Goal: Information Seeking & Learning: Learn about a topic

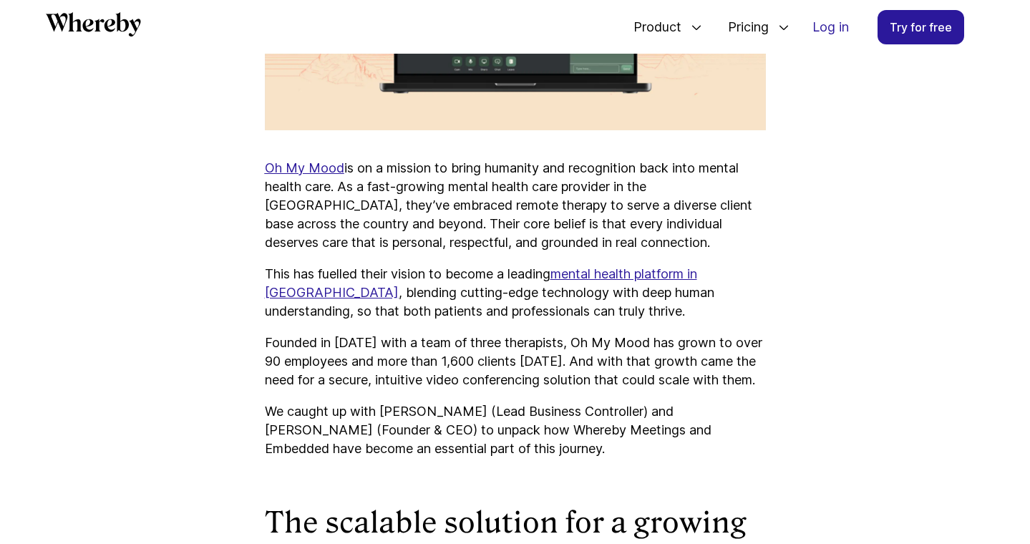
scroll to position [828, 0]
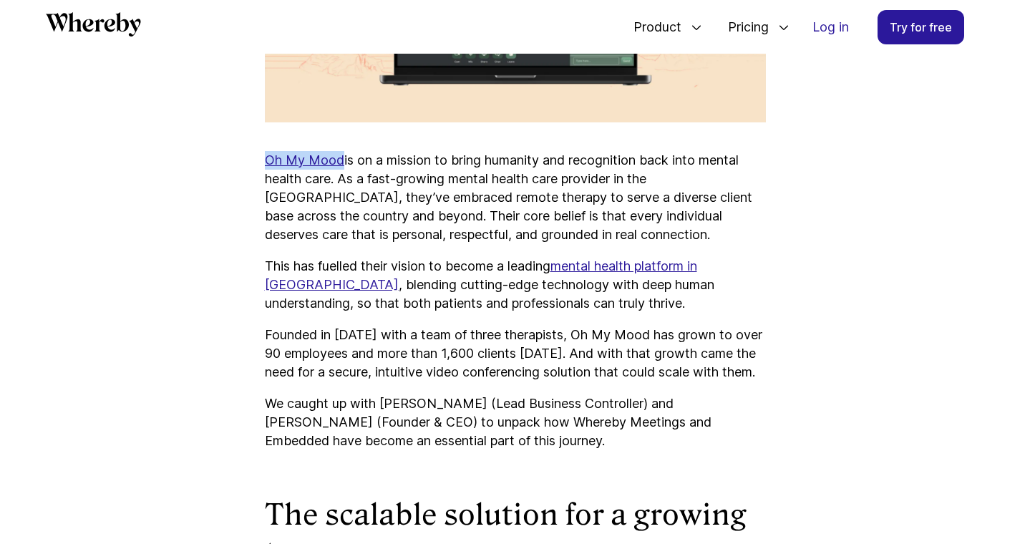
drag, startPoint x: 257, startPoint y: 157, endPoint x: 339, endPoint y: 158, distance: 82.3
type textarea "**********"
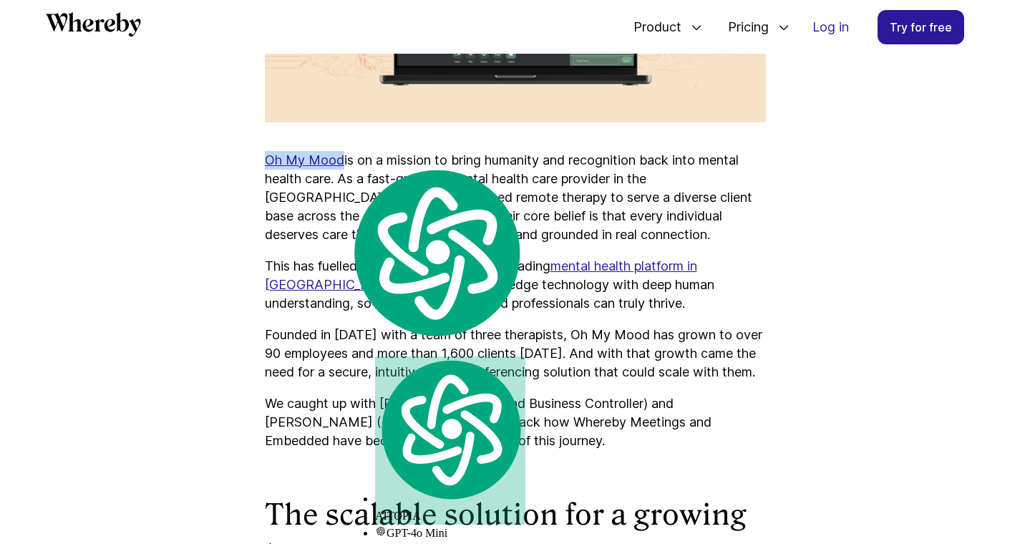
copy u "Oh My Mood"
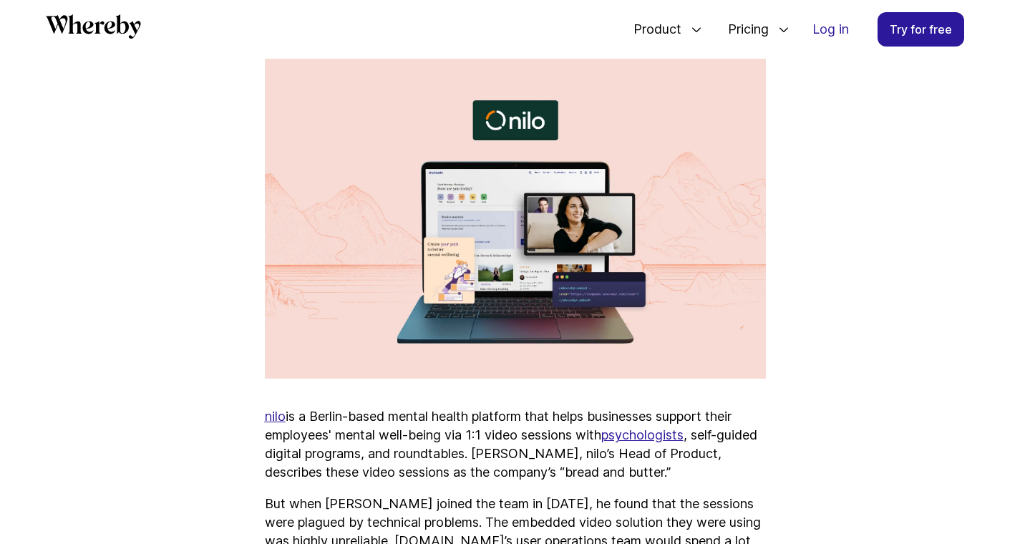
scroll to position [577, 0]
drag, startPoint x: 258, startPoint y: 418, endPoint x: 285, endPoint y: 419, distance: 27.9
type textarea "****"
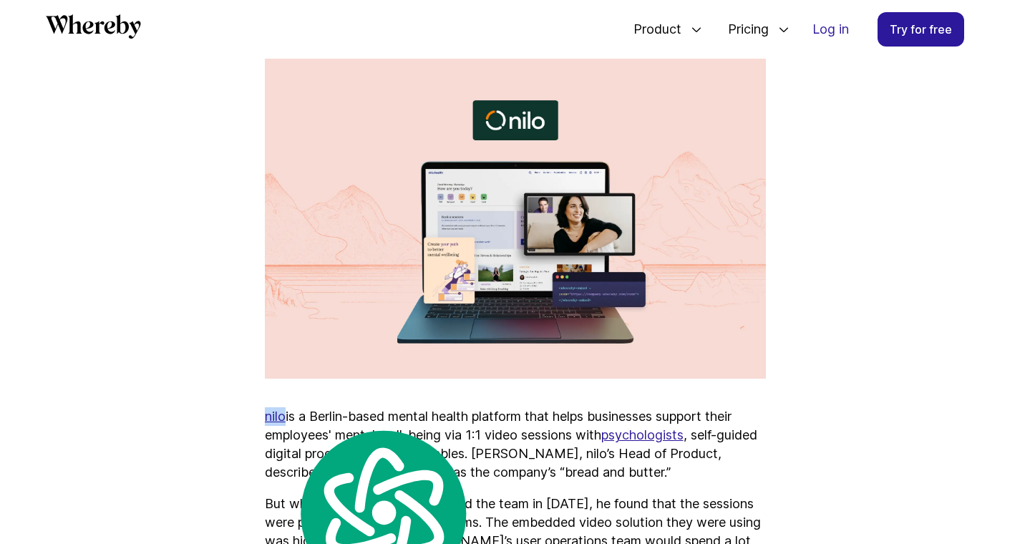
copy u "nilo"
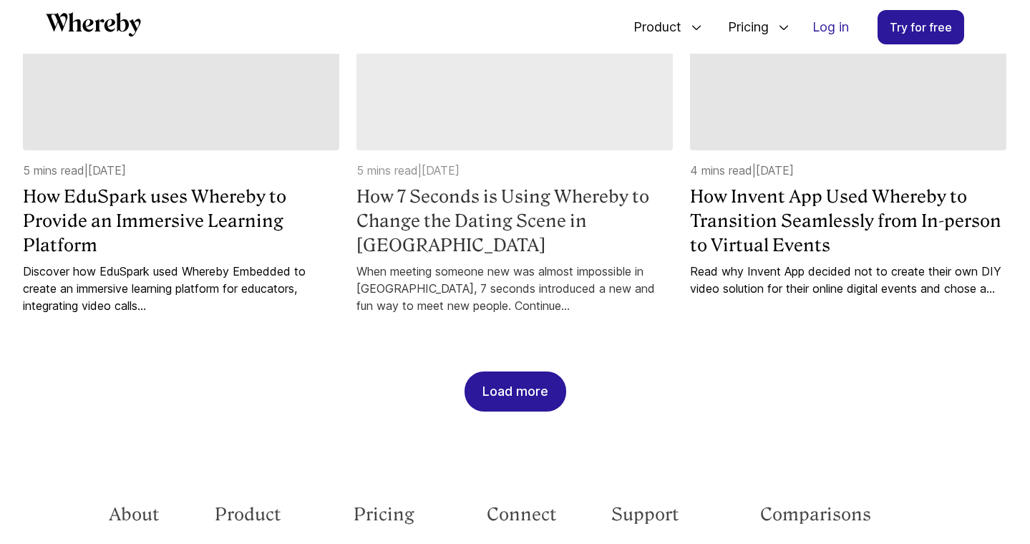
scroll to position [1426, 0]
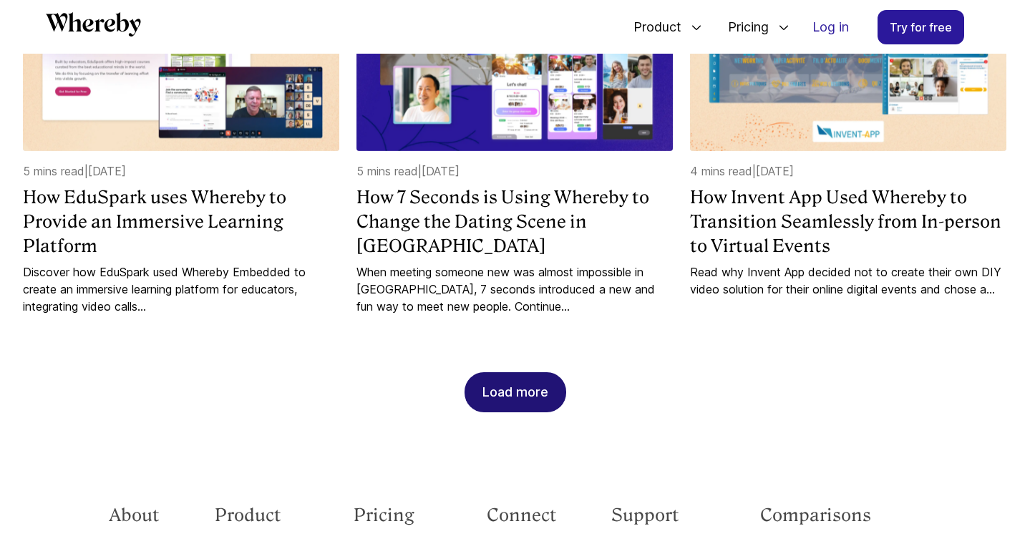
click at [491, 381] on div "Load more" at bounding box center [515, 392] width 66 height 39
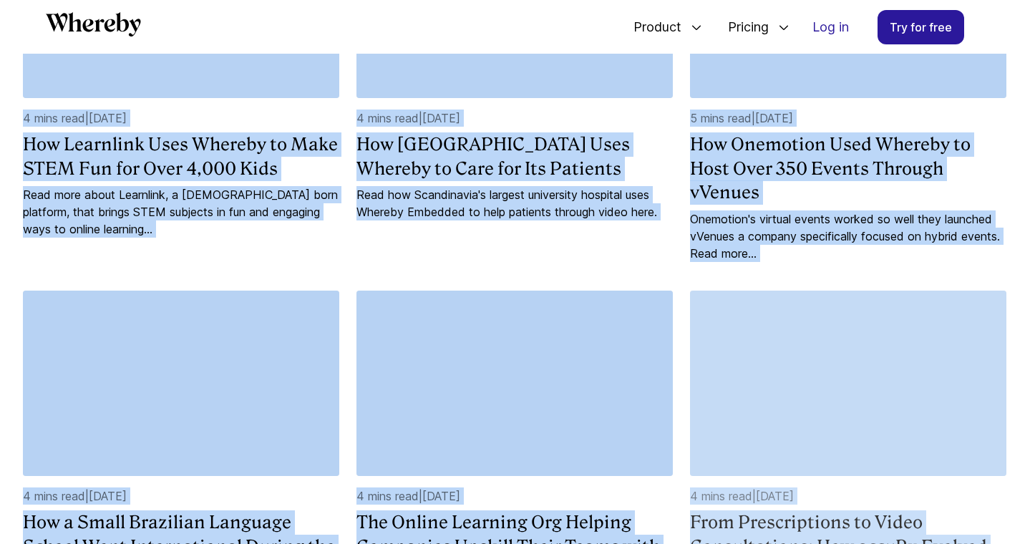
scroll to position [2128, 0]
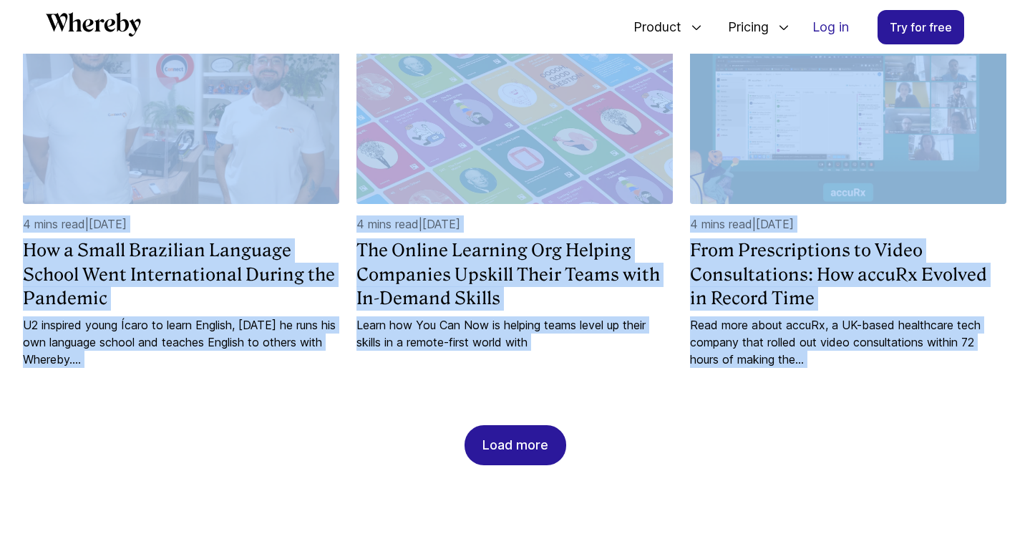
drag, startPoint x: 4, startPoint y: 340, endPoint x: 816, endPoint y: 448, distance: 818.5
type textarea "**********"
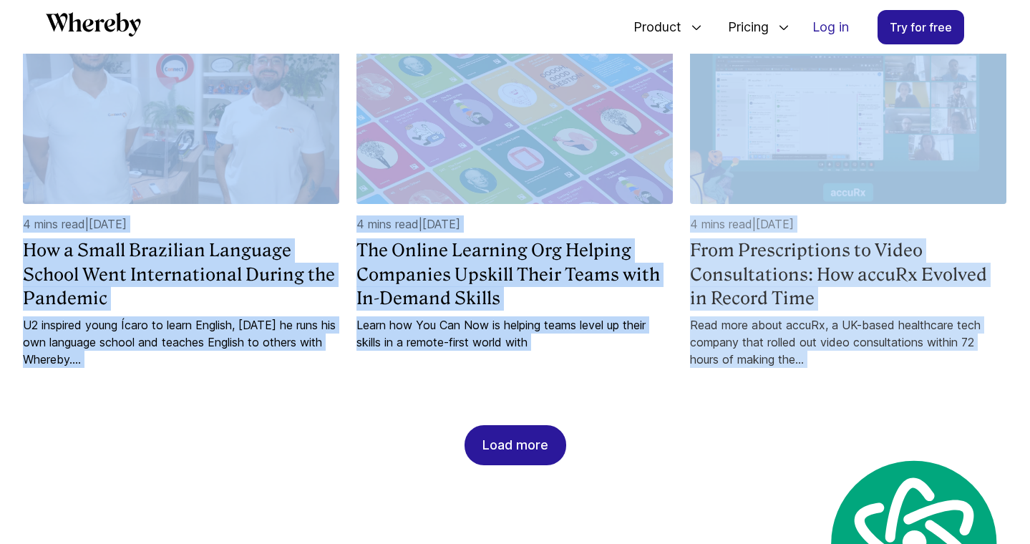
copy div "6 mins read | 22 August 2024 How DrDoctor is Using Whereby to Power the Future …"
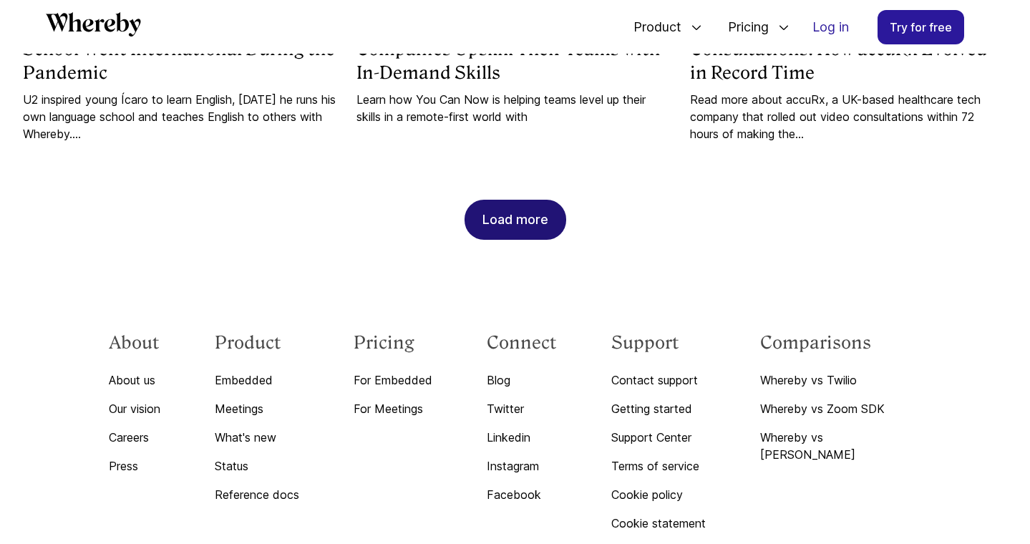
scroll to position [2357, 0]
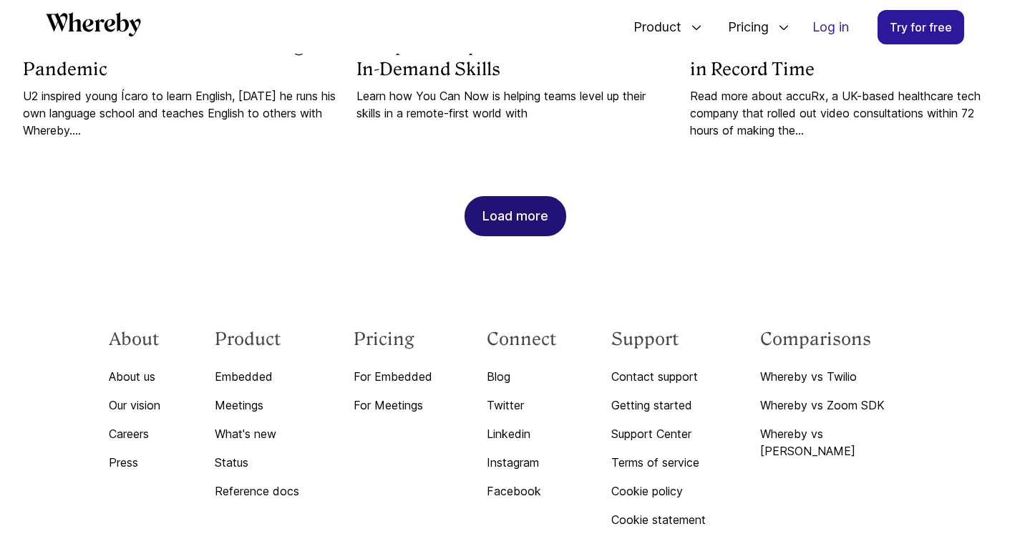
click at [493, 210] on div "Load more" at bounding box center [515, 216] width 66 height 39
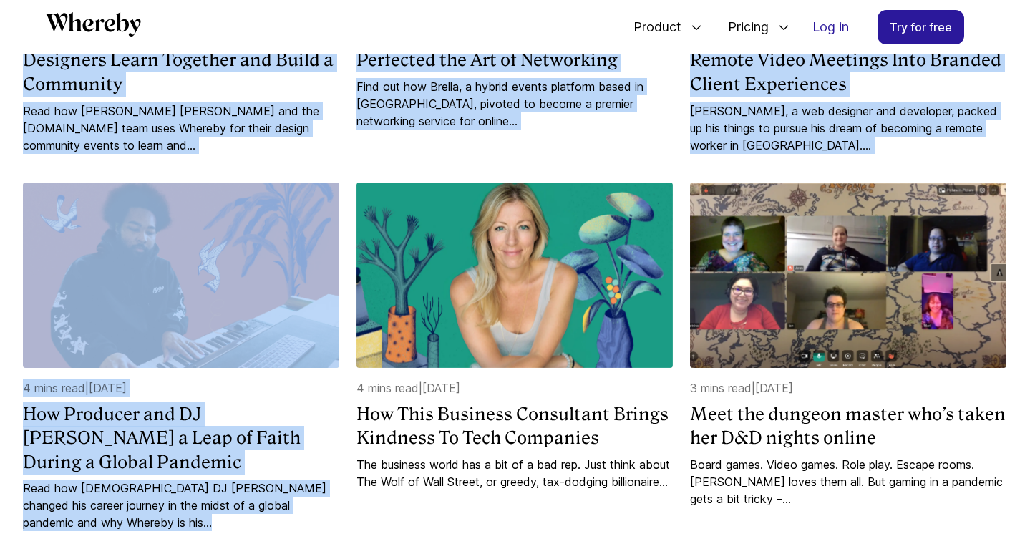
scroll to position [2948, 0]
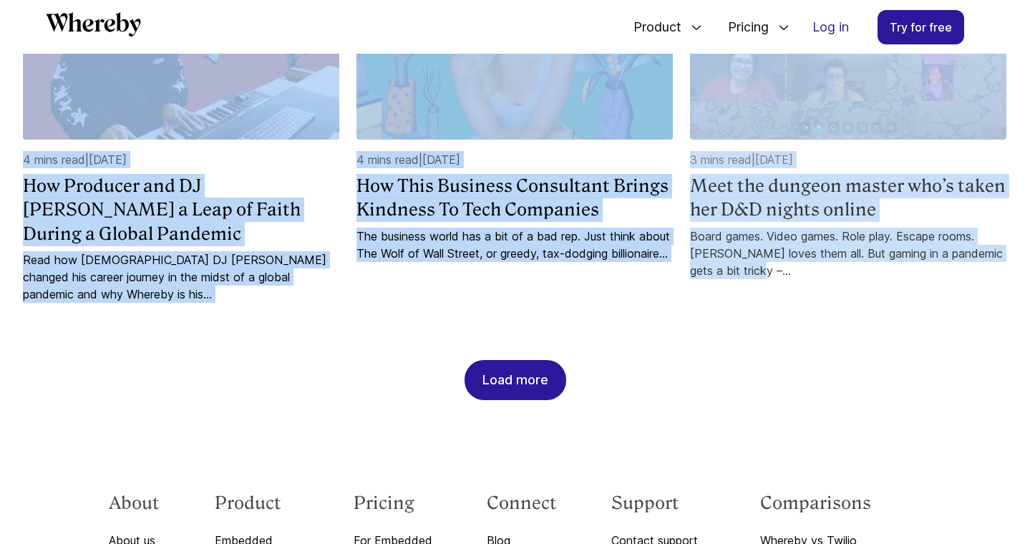
drag, startPoint x: 9, startPoint y: 130, endPoint x: 703, endPoint y: 260, distance: 705.3
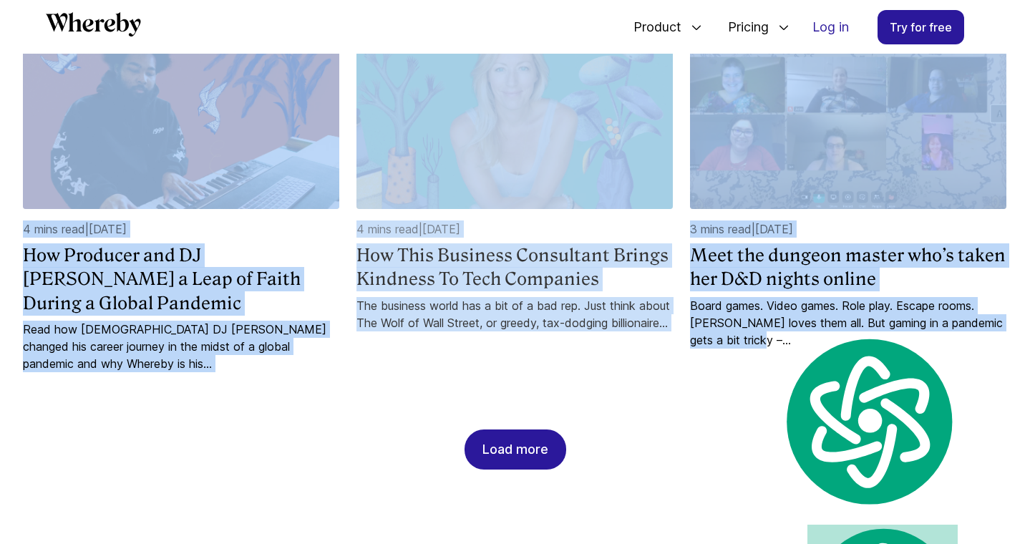
scroll to position [3021, 0]
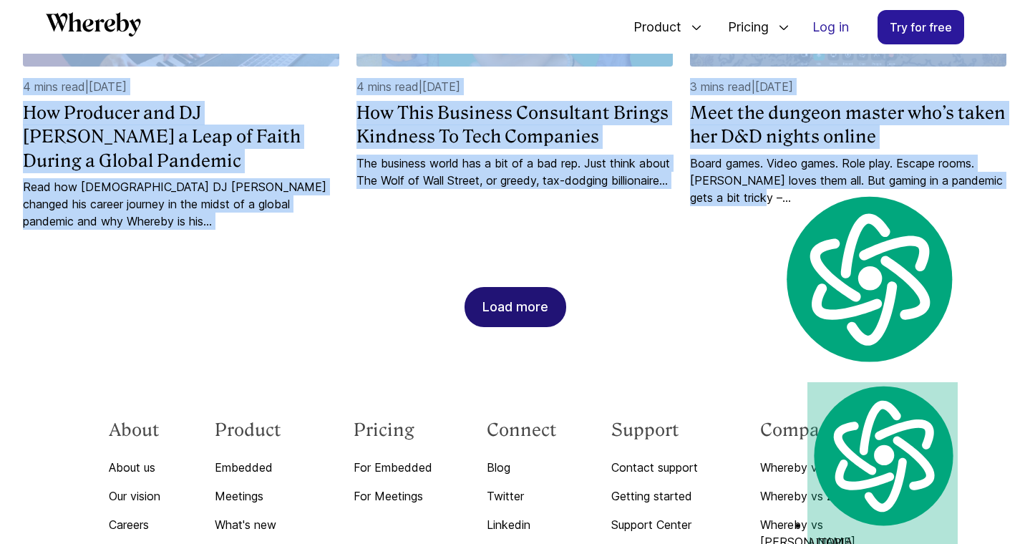
click at [496, 311] on div "Load more" at bounding box center [515, 307] width 66 height 39
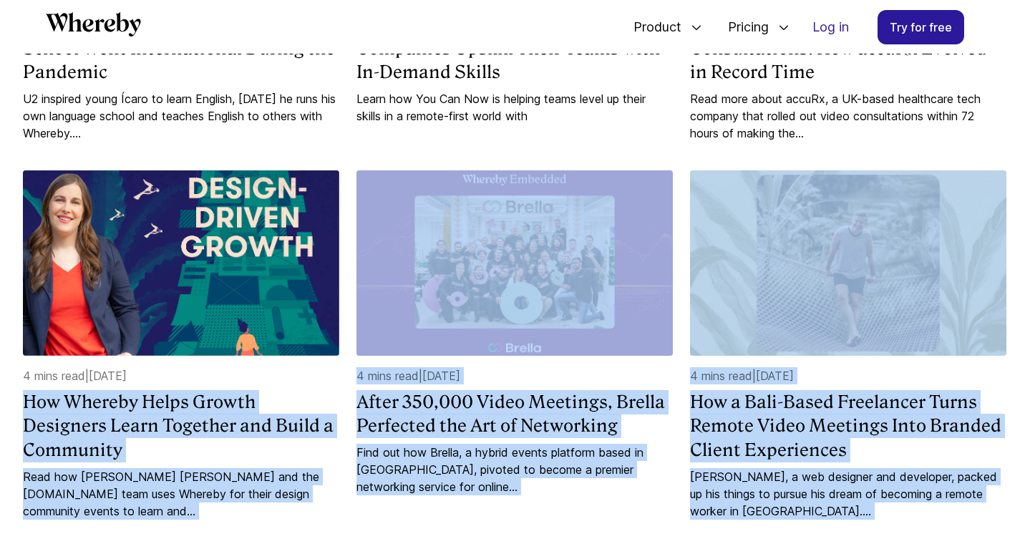
scroll to position [2435, 0]
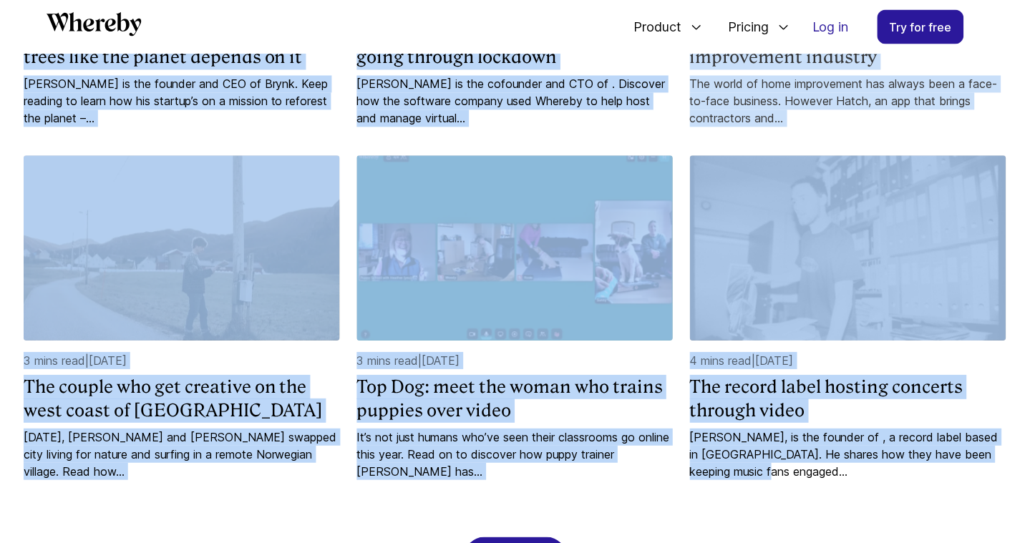
scroll to position [3539, 0]
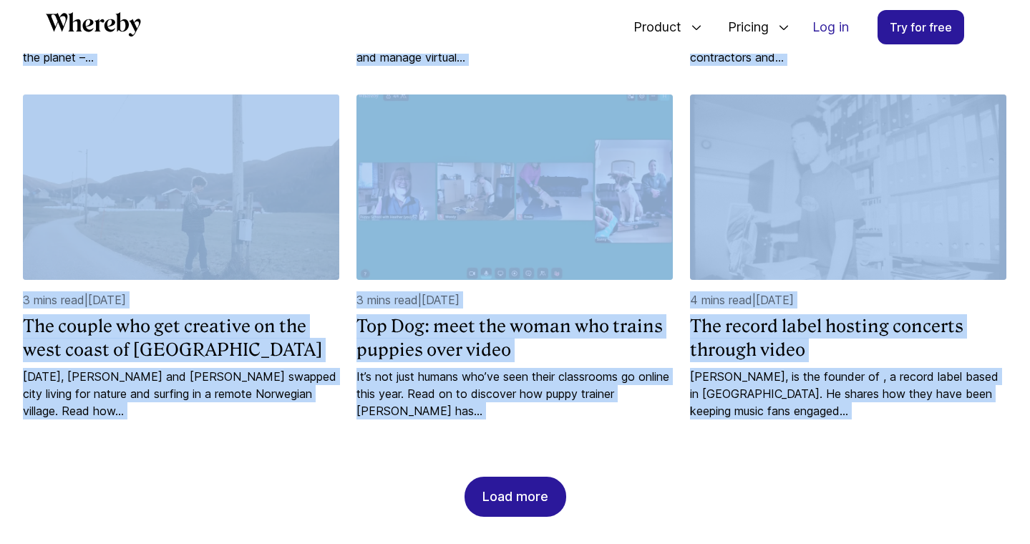
drag, startPoint x: 9, startPoint y: 308, endPoint x: 771, endPoint y: 436, distance: 772.6
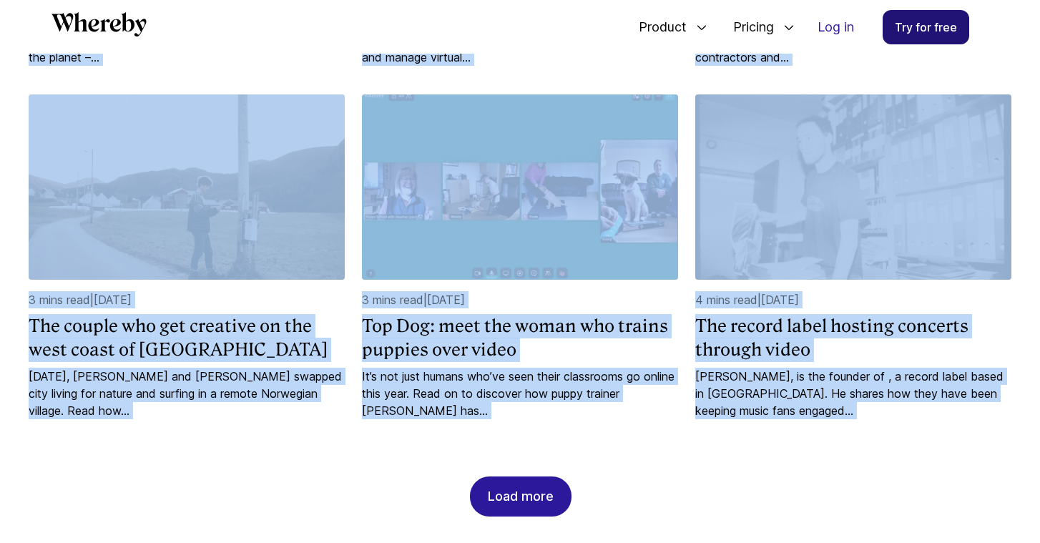
scroll to position [1341, 0]
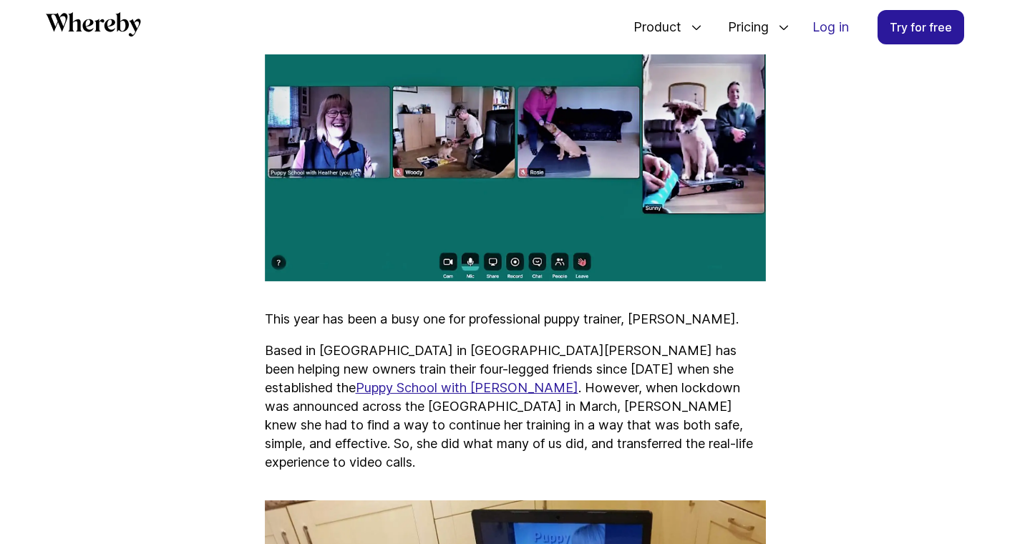
scroll to position [687, 0]
